Goal: Task Accomplishment & Management: Manage account settings

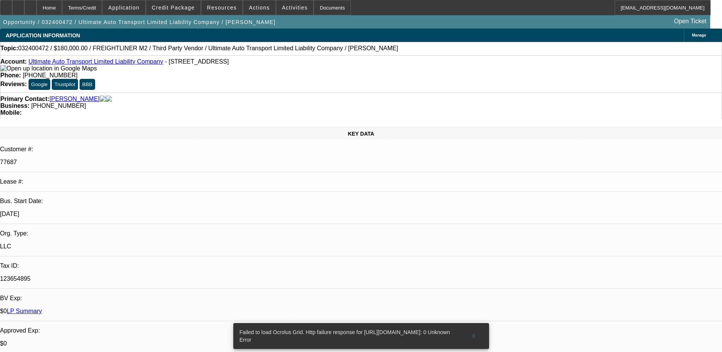
select select "0"
select select "2"
select select "0"
select select "2"
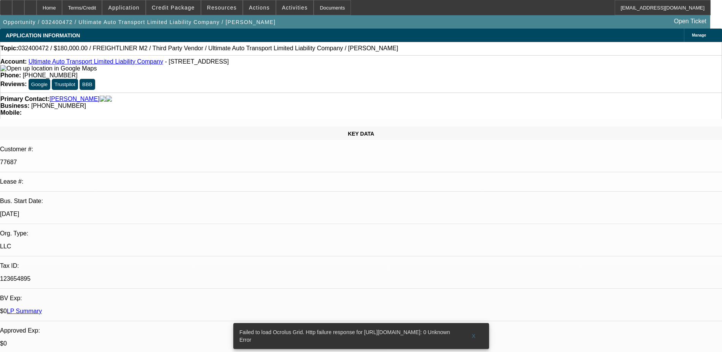
select select "0"
select select "2"
select select "0"
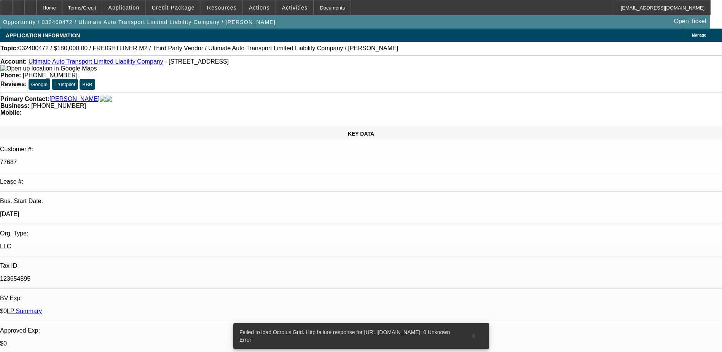
select select "2"
select select "0"
select select "1"
select select "2"
select select "6"
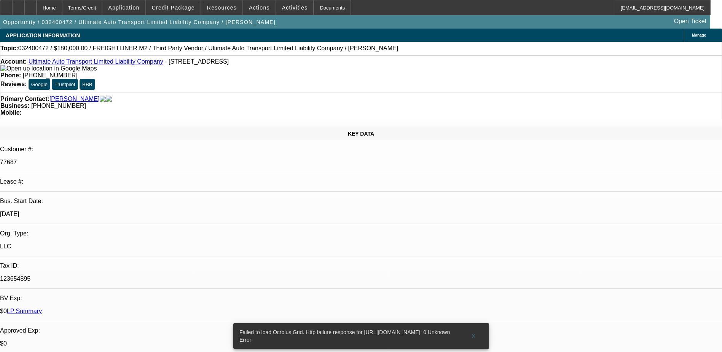
select select "1"
select select "2"
select select "6"
select select "1"
select select "2"
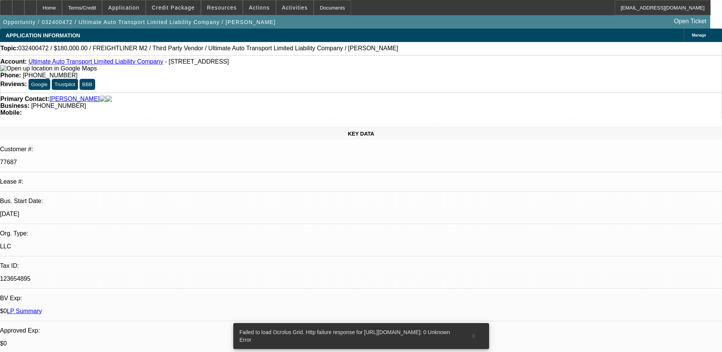
select select "6"
select select "1"
select select "2"
select select "6"
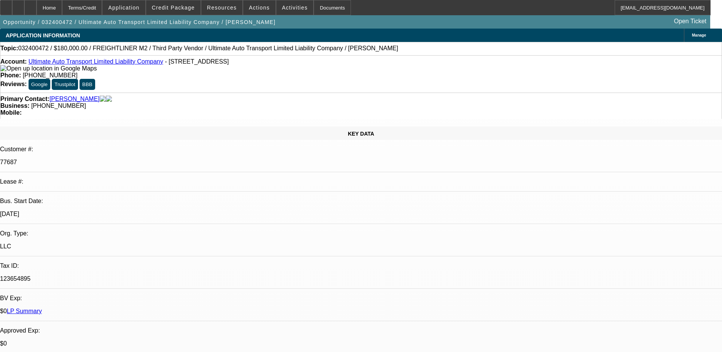
select select "0"
select select "2"
select select "0"
select select "2"
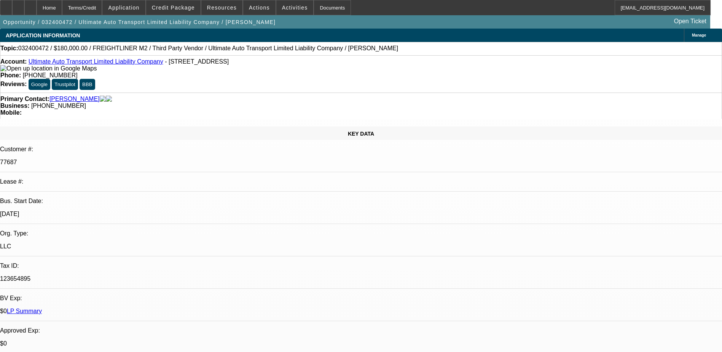
select select "0"
select select "2"
select select "0"
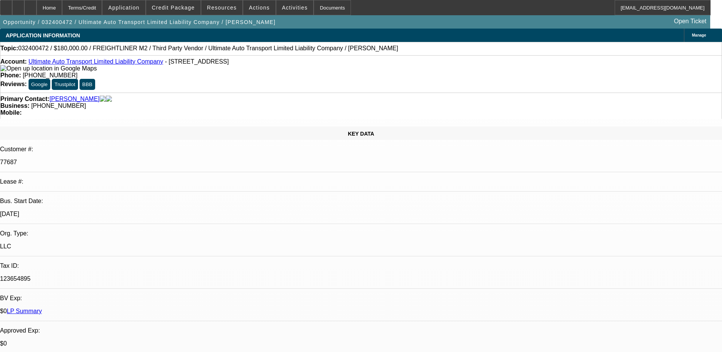
select select "2"
select select "0"
select select "1"
select select "2"
select select "6"
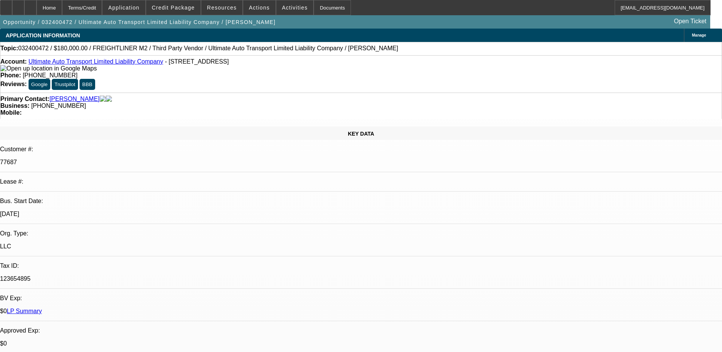
select select "1"
select select "2"
select select "6"
select select "1"
select select "2"
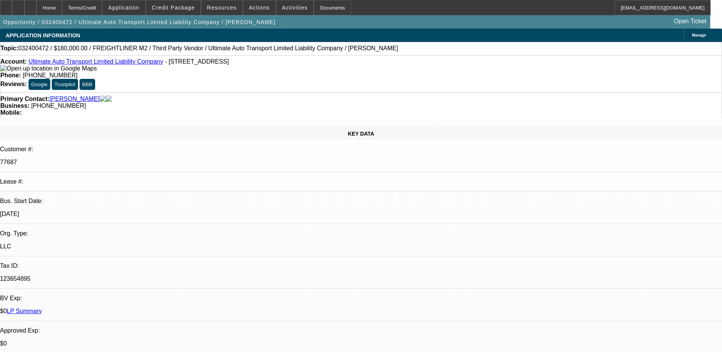
select select "6"
select select "1"
select select "2"
select select "6"
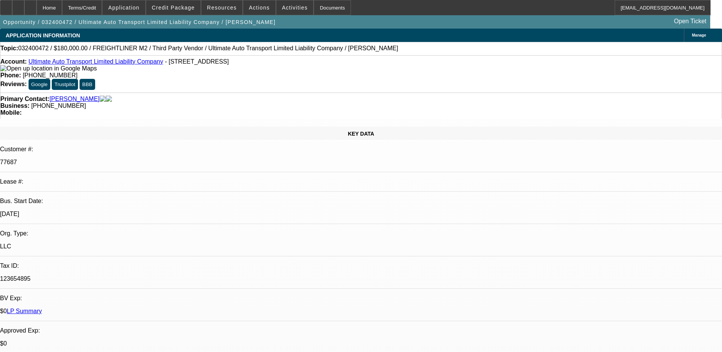
drag, startPoint x: 520, startPoint y: 116, endPoint x: 541, endPoint y: 124, distance: 21.9
drag, startPoint x: 541, startPoint y: 124, endPoint x: 525, endPoint y: 127, distance: 15.9
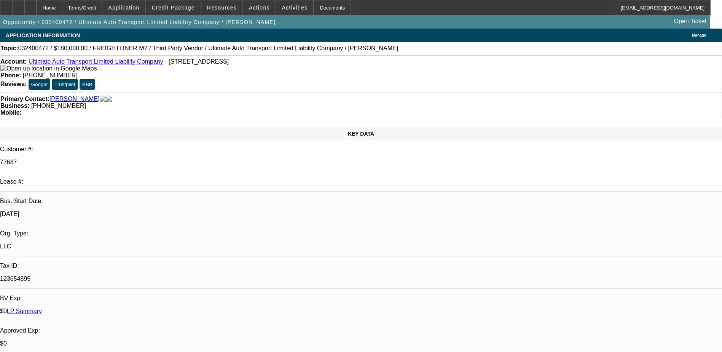
drag, startPoint x: 526, startPoint y: 160, endPoint x: 538, endPoint y: 161, distance: 12.6
drag, startPoint x: 538, startPoint y: 161, endPoint x: 520, endPoint y: 142, distance: 26.1
drag, startPoint x: 513, startPoint y: 116, endPoint x: 532, endPoint y: 123, distance: 20.2
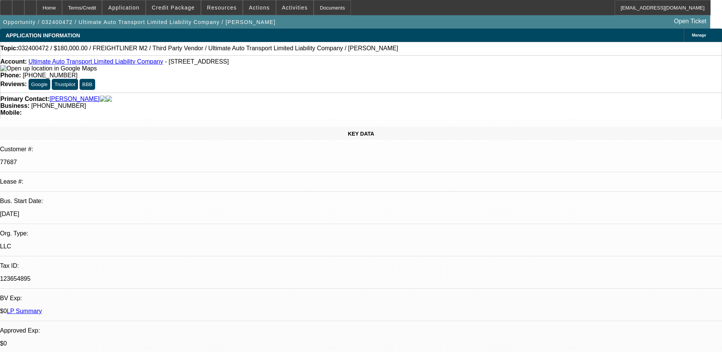
drag, startPoint x: 532, startPoint y: 123, endPoint x: 519, endPoint y: 95, distance: 31.3
drag, startPoint x: 535, startPoint y: 122, endPoint x: 511, endPoint y: 116, distance: 24.4
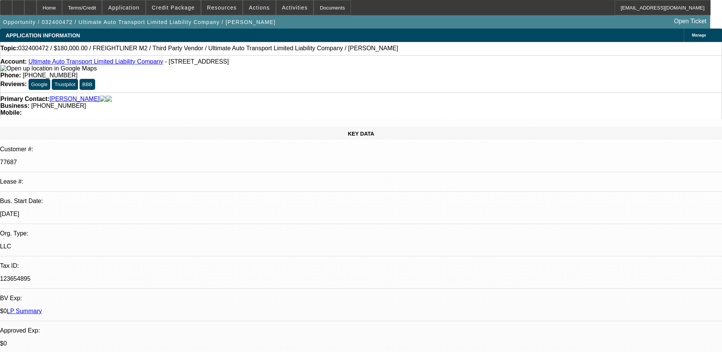
drag, startPoint x: 511, startPoint y: 116, endPoint x: 530, endPoint y: 119, distance: 18.6
